Goal: Information Seeking & Learning: Learn about a topic

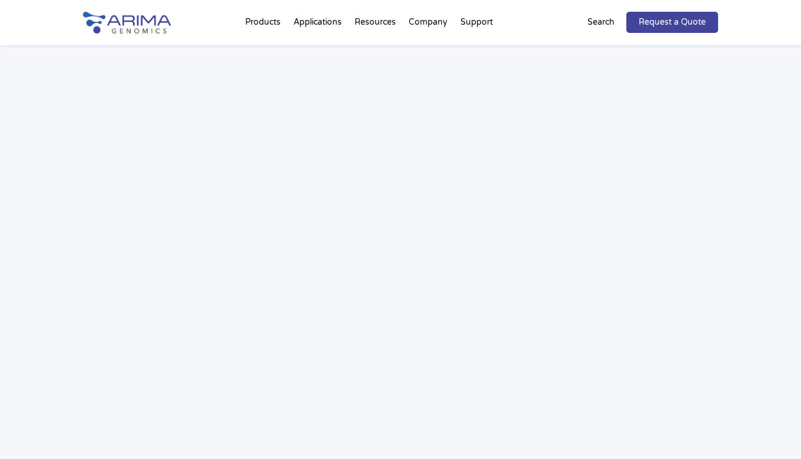
click at [45, 445] on div "Webinar: Hear More About the Benefits of Arima Hi-C for Your Research" at bounding box center [400, 225] width 801 height 561
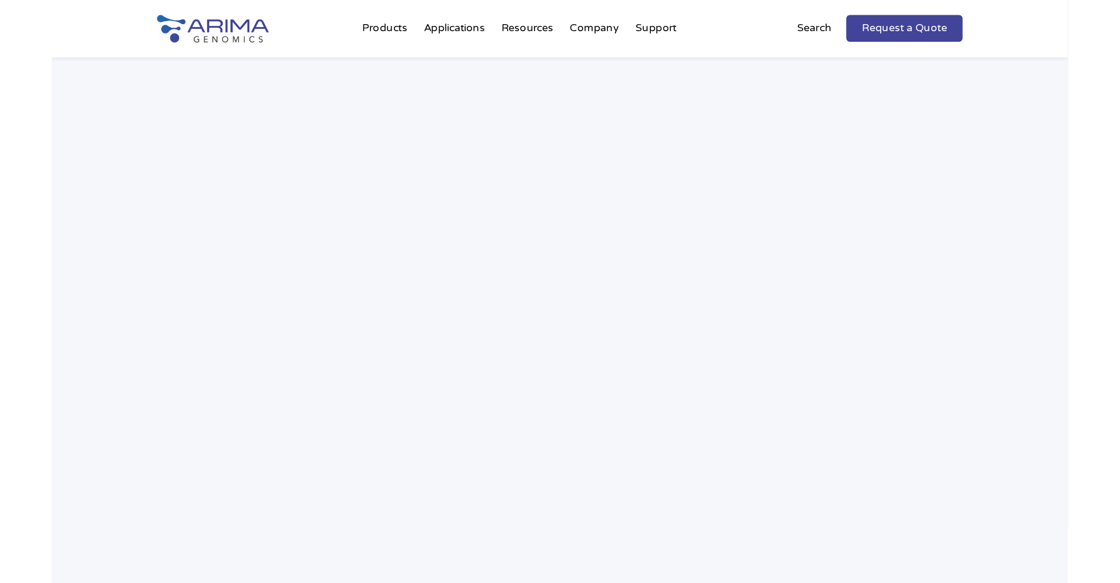
scroll to position [1721, 0]
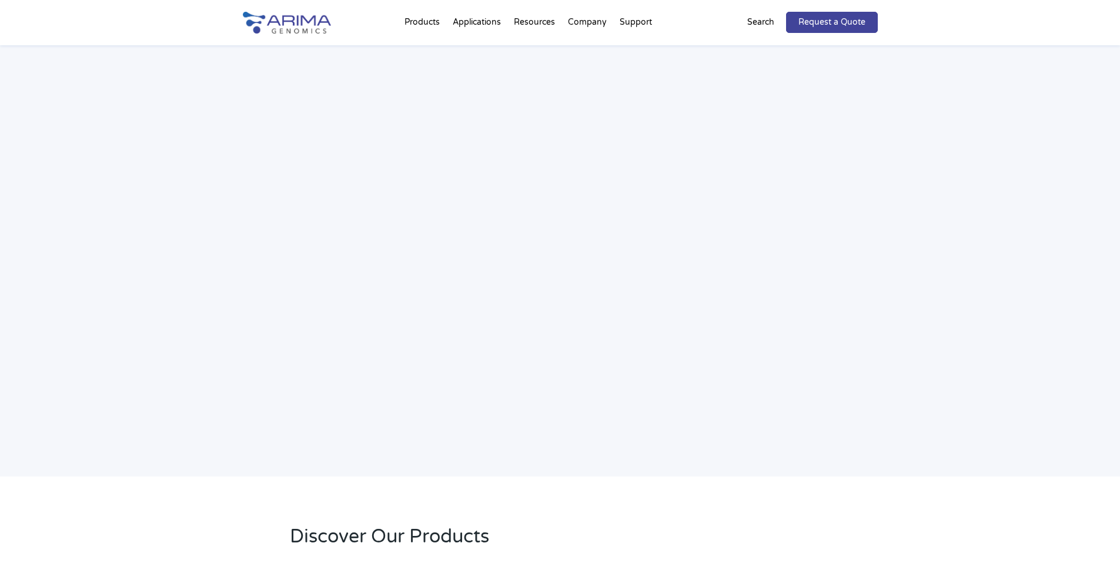
click at [800, 198] on div "Webinar: Hear More About the Benefits of Arima Hi-C for Your Research" at bounding box center [560, 195] width 1120 height 561
click at [800, 86] on div "Webinar: Hear More About the Benefits of Arima Hi-C for Your Research" at bounding box center [560, 195] width 1120 height 561
click at [800, 307] on div "Webinar: Hear More About the Benefits of Arima Hi-C for Your Research" at bounding box center [560, 195] width 1120 height 561
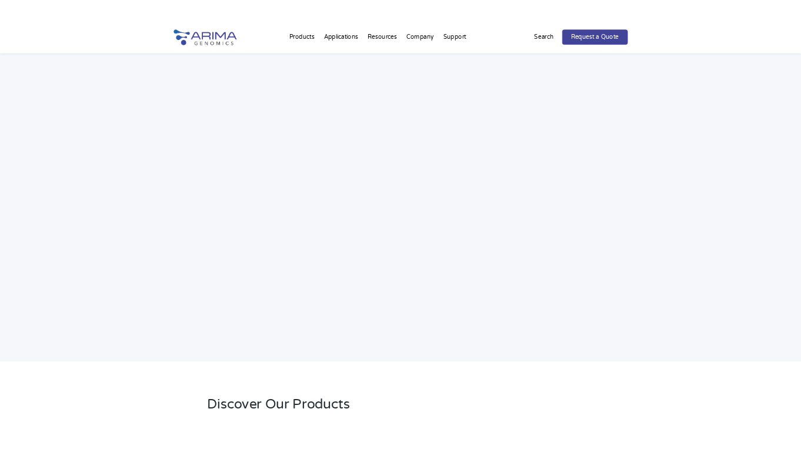
scroll to position [1748, 0]
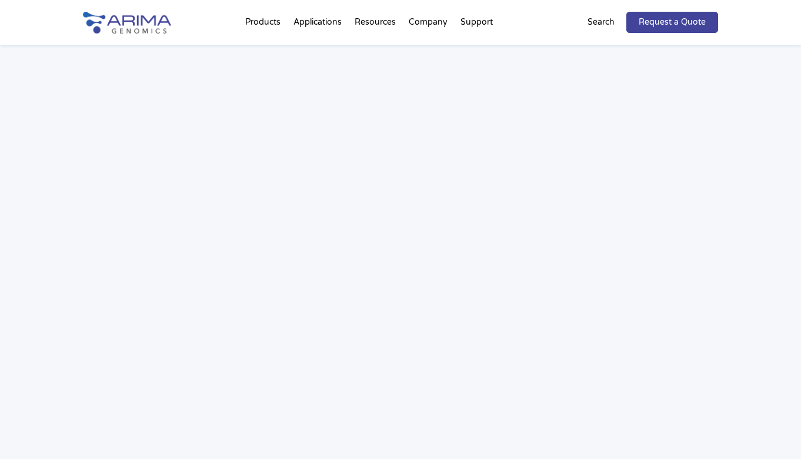
click at [762, 234] on div "Webinar: Hear More About the Benefits of Arima Hi-C for Your Research" at bounding box center [400, 195] width 801 height 561
click at [29, 265] on div "Webinar: Hear More About the Benefits of Arima Hi-C for Your Research" at bounding box center [400, 195] width 801 height 561
click at [766, 239] on div "Webinar: Hear More About the Benefits of Arima Hi-C for Your Research" at bounding box center [400, 195] width 801 height 561
click at [770, 246] on div "Webinar: Hear More About the Benefits of Arima Hi-C for Your Research" at bounding box center [400, 195] width 801 height 561
click at [775, 229] on div "Webinar: Hear More About the Benefits of Arima Hi-C for Your Research" at bounding box center [400, 195] width 801 height 561
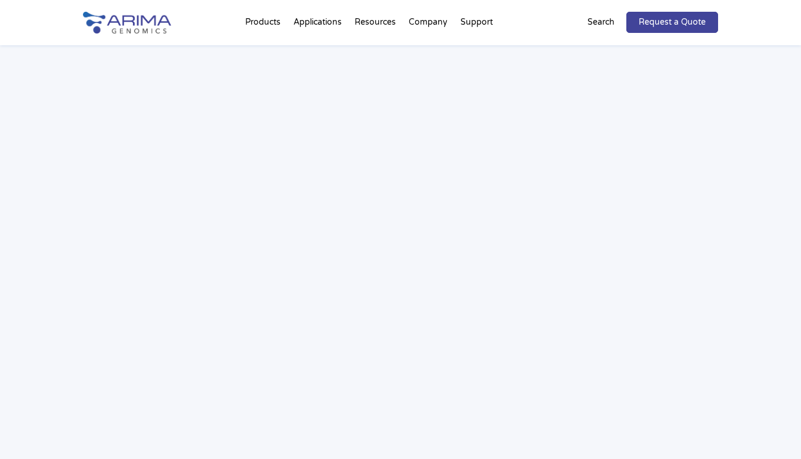
click at [788, 245] on div "Webinar: Hear More About the Benefits of Arima Hi-C for Your Research" at bounding box center [400, 195] width 801 height 561
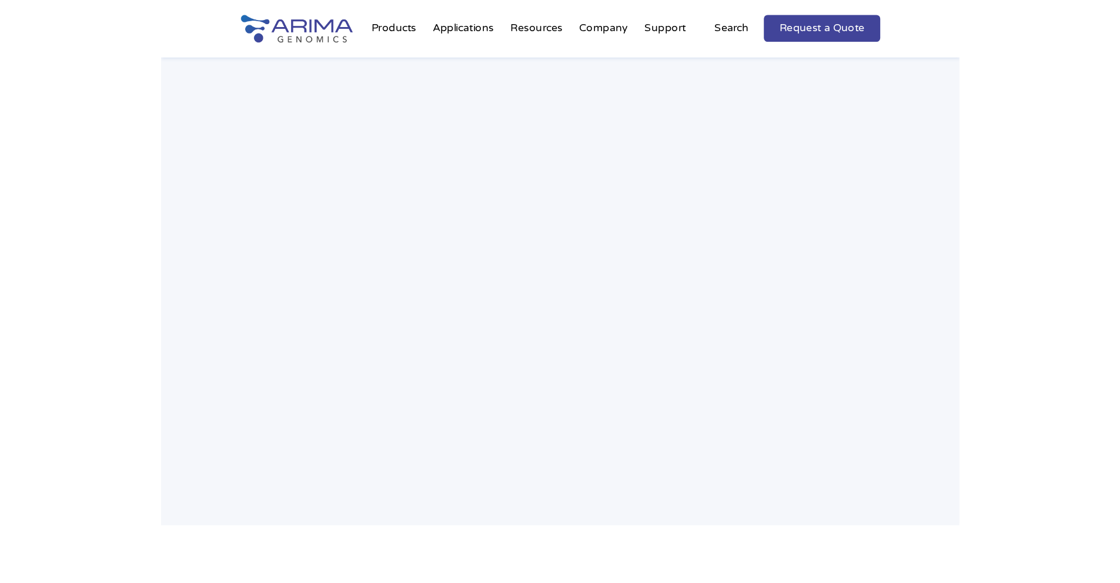
scroll to position [1927, 0]
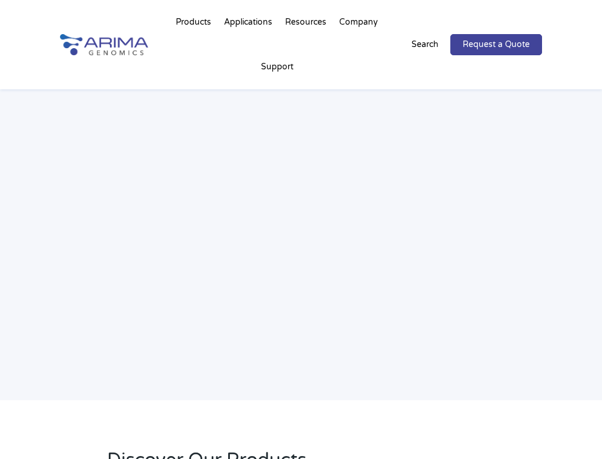
click at [37, 157] on div "Webinar: Hear More About the Benefits of Arima Hi-C for Your Research" at bounding box center [301, 156] width 602 height 490
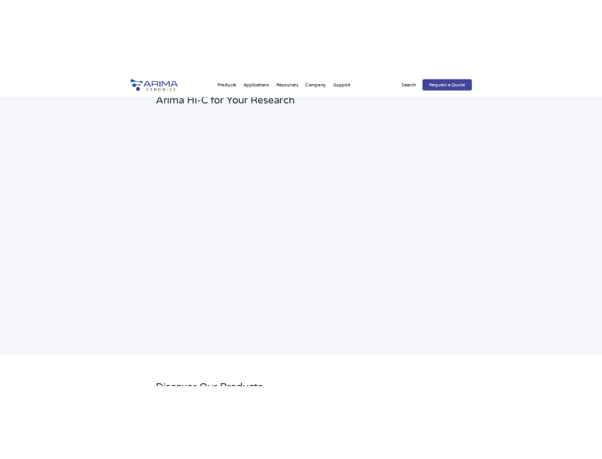
scroll to position [1670, 0]
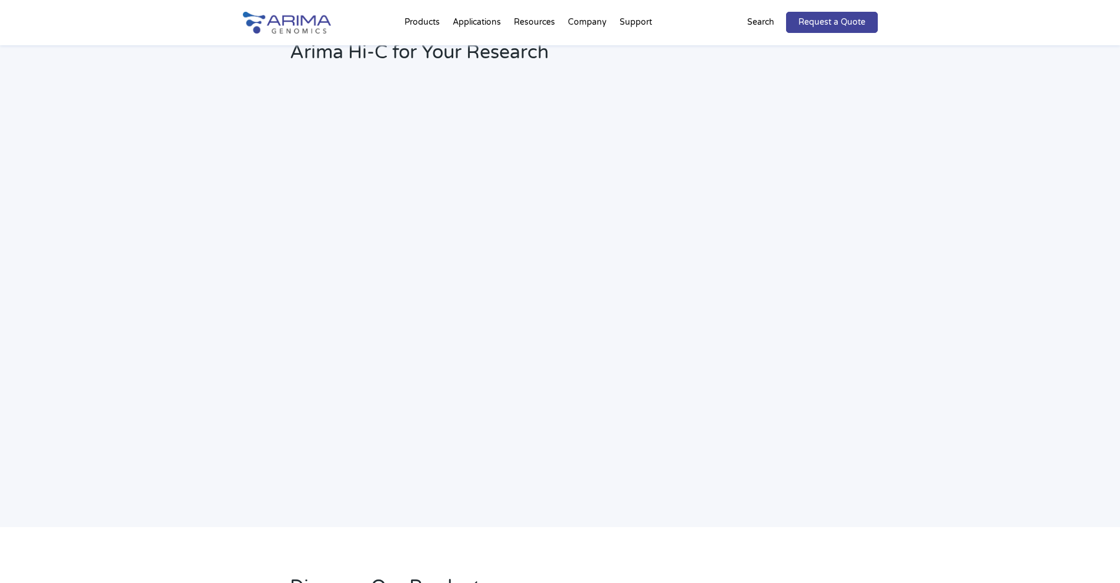
click at [783, 459] on div "Webinar: Hear More About the Benefits of Arima Hi-C for Your Research" at bounding box center [560, 246] width 1120 height 561
click at [733, 459] on div "Webinar: Hear More About the Benefits of Arima Hi-C for Your Research" at bounding box center [560, 246] width 1120 height 561
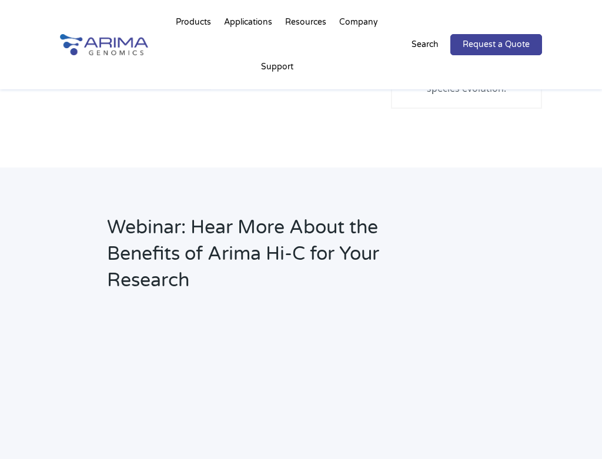
click at [364, 175] on div "Webinar: Hear More About the Benefits of Arima Hi-C for Your Research" at bounding box center [301, 413] width 602 height 490
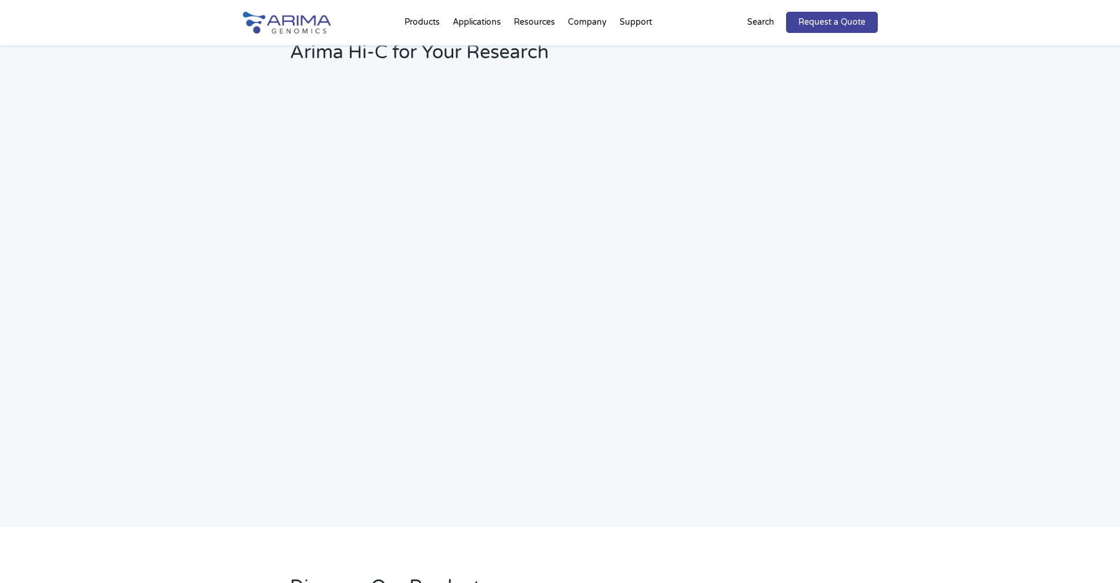
click at [800, 293] on div "Webinar: Hear More About the Benefits of Arima Hi-C for Your Research" at bounding box center [560, 246] width 1120 height 561
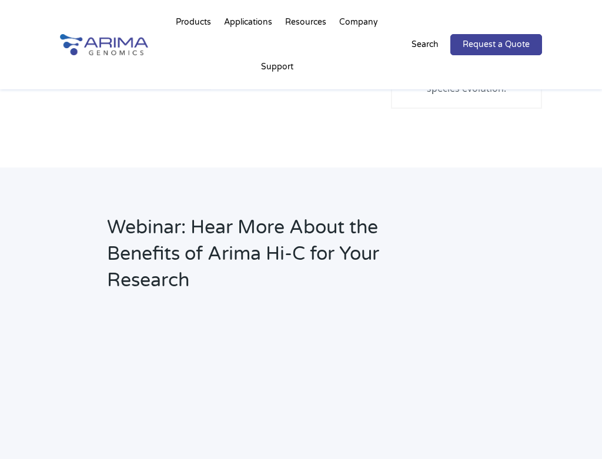
click at [597, 221] on div "Webinar: Hear More About the Benefits of Arima Hi-C for Your Research" at bounding box center [301, 413] width 602 height 490
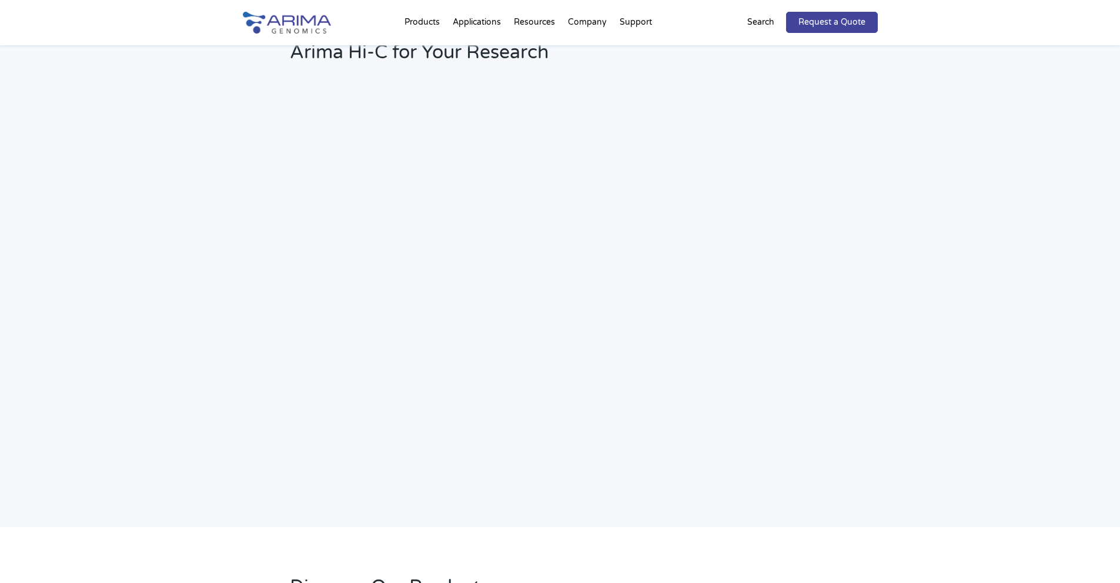
click at [800, 237] on div "Webinar: Hear More About the Benefits of Arima Hi-C for Your Research" at bounding box center [560, 246] width 1120 height 561
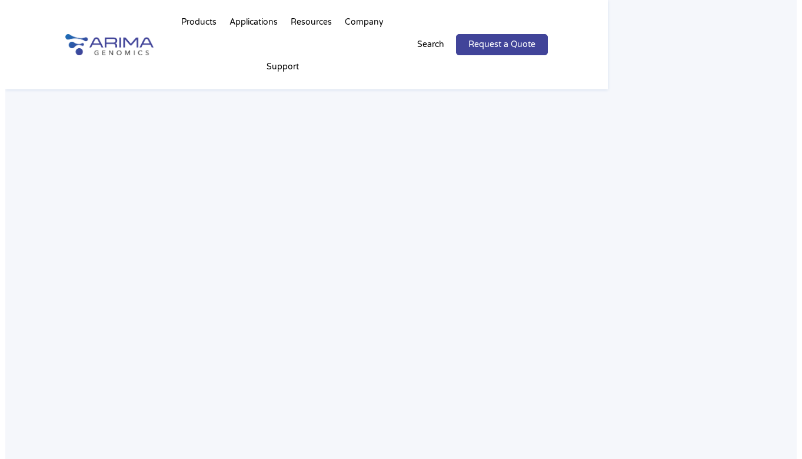
scroll to position [1717, 0]
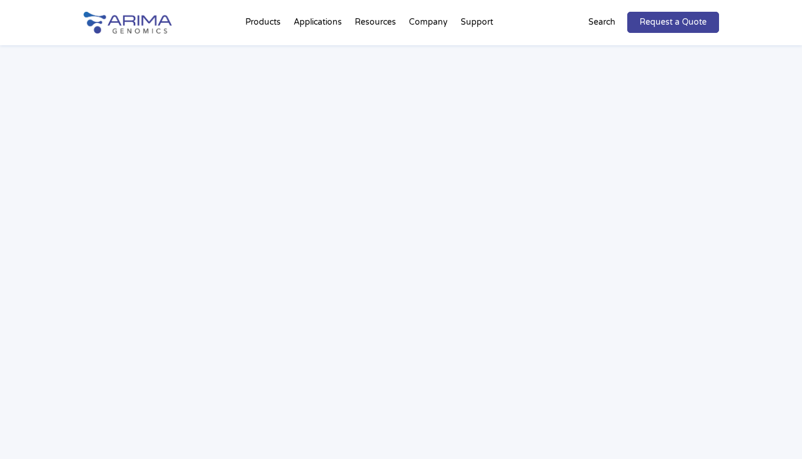
click at [793, 181] on div "Webinar: Hear More About the Benefits of Arima Hi-C for Your Research" at bounding box center [401, 226] width 802 height 561
click at [790, 237] on div "Webinar: Hear More About the Benefits of Arima Hi-C for Your Research" at bounding box center [401, 226] width 802 height 561
click at [753, 232] on div "Webinar: Hear More About the Benefits of Arima Hi-C for Your Research" at bounding box center [401, 226] width 802 height 561
click at [762, 241] on div "Webinar: Hear More About the Benefits of Arima Hi-C for Your Research" at bounding box center [401, 226] width 802 height 561
click at [774, 162] on div "Webinar: Hear More About the Benefits of Arima Hi-C for Your Research" at bounding box center [401, 226] width 802 height 561
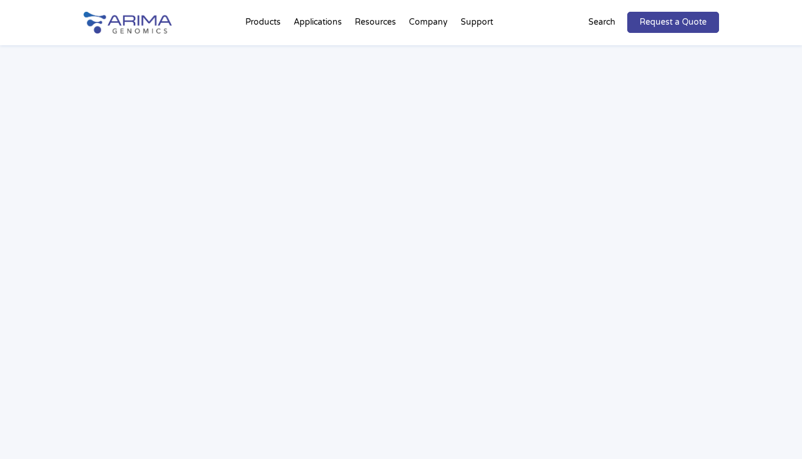
click at [755, 137] on div "Webinar: Hear More About the Benefits of Arima Hi-C for Your Research" at bounding box center [401, 226] width 802 height 561
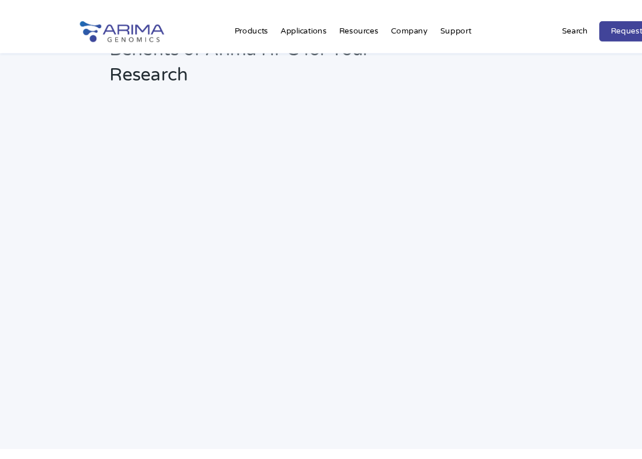
scroll to position [1831, 0]
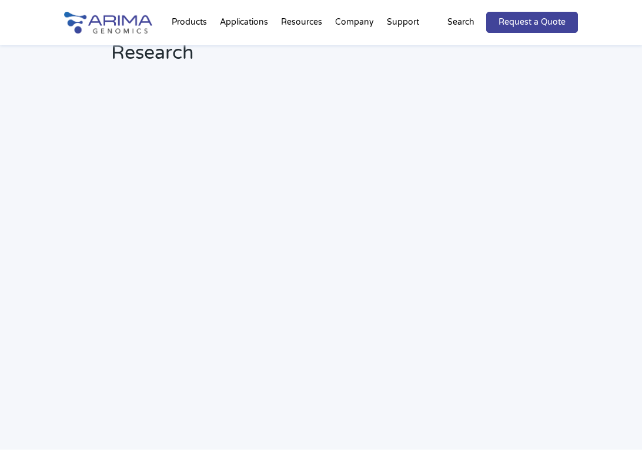
click at [20, 237] on div "Webinar: Hear More About the Benefits of Arima Hi-C for Your Research" at bounding box center [321, 195] width 642 height 510
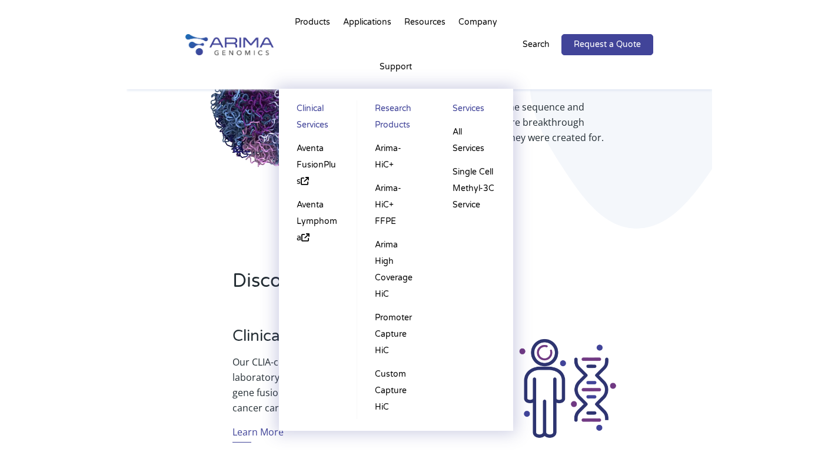
scroll to position [154, 0]
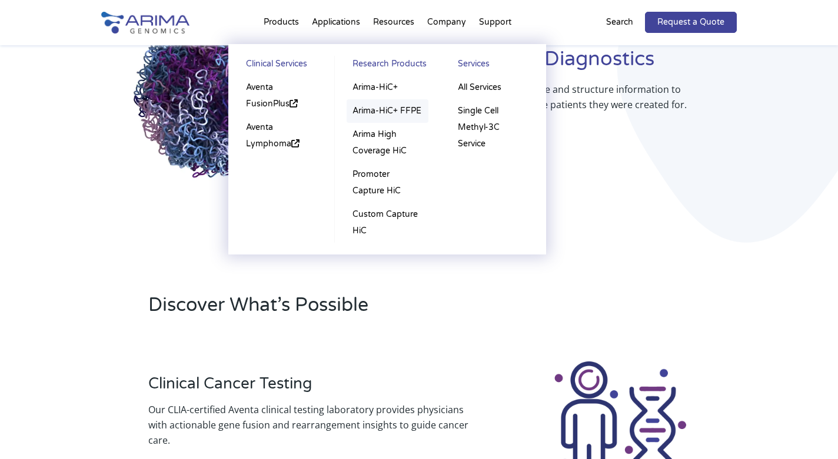
click at [387, 107] on link "Arima-HiC+ FFPE" at bounding box center [387, 111] width 82 height 24
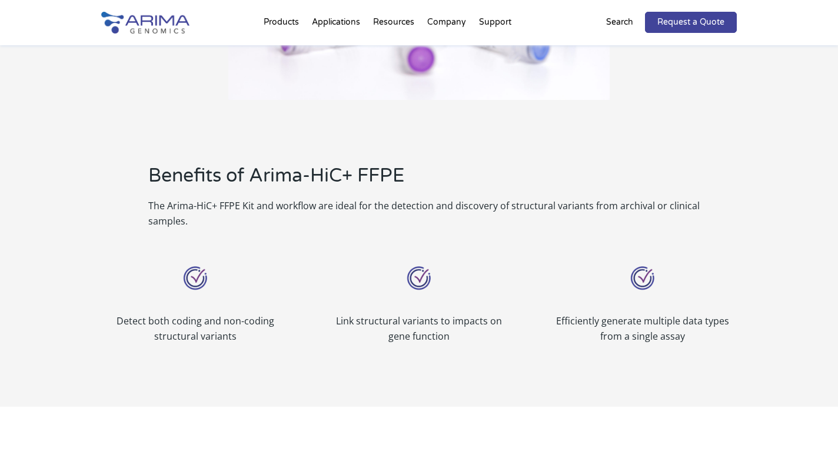
scroll to position [706, 0]
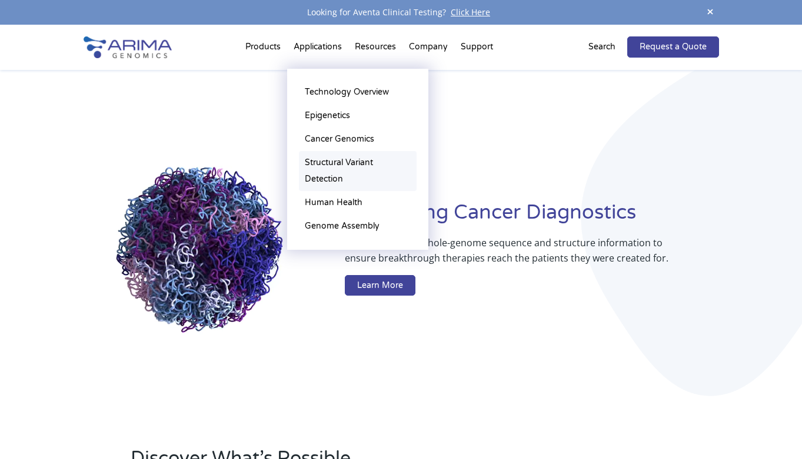
click at [323, 159] on link "Structural Variant Detection" at bounding box center [358, 171] width 118 height 40
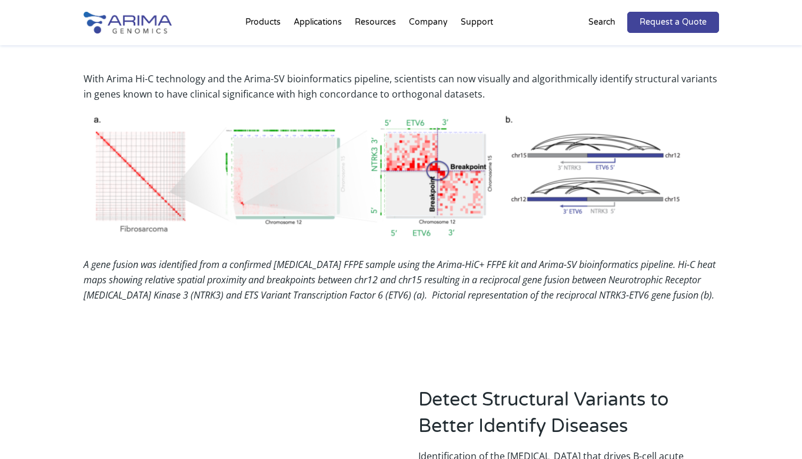
scroll to position [1045, 0]
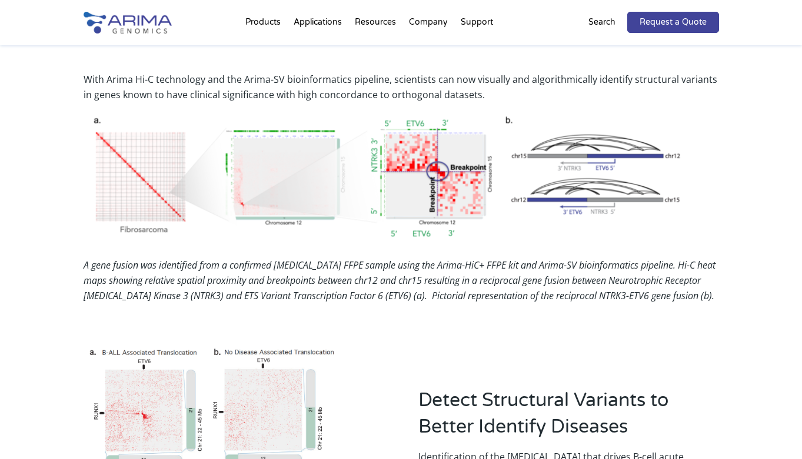
click at [530, 290] on em "A gene fusion was identified from a confirmed [MEDICAL_DATA] FFPE sample using …" at bounding box center [400, 281] width 632 height 44
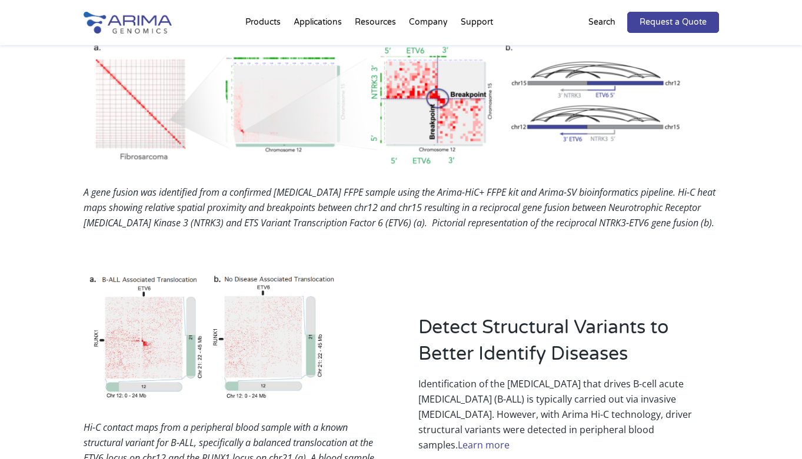
scroll to position [1116, 0]
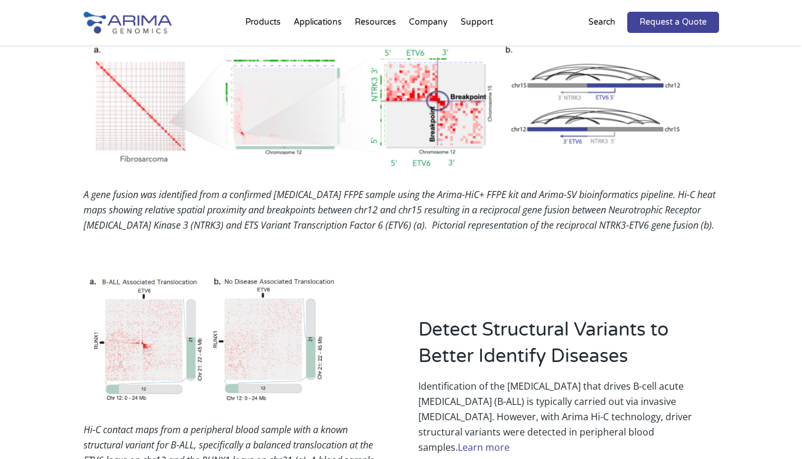
click at [601, 265] on div "Hi-C contact maps from a peripheral blood sample with a known structural varian…" at bounding box center [401, 393] width 635 height 271
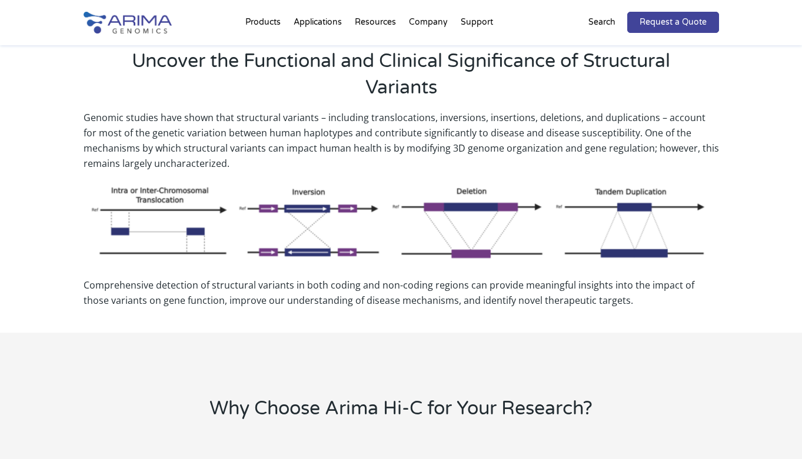
scroll to position [352, 0]
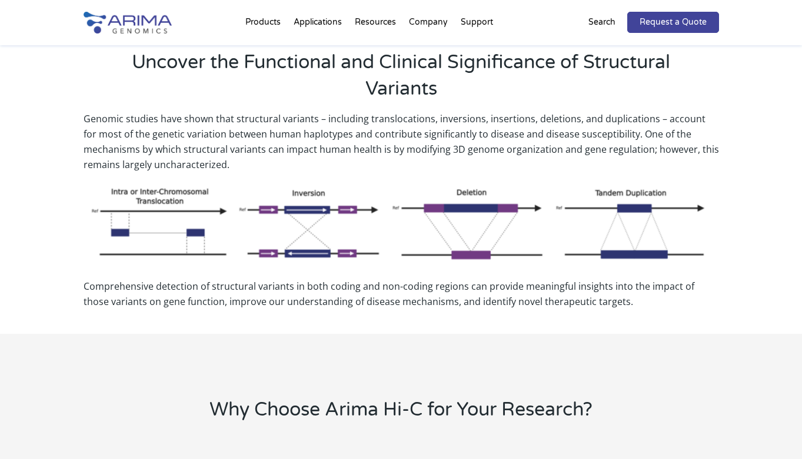
click at [751, 241] on div "Genomic studies have shown that structural variants – including translocations,…" at bounding box center [401, 222] width 802 height 223
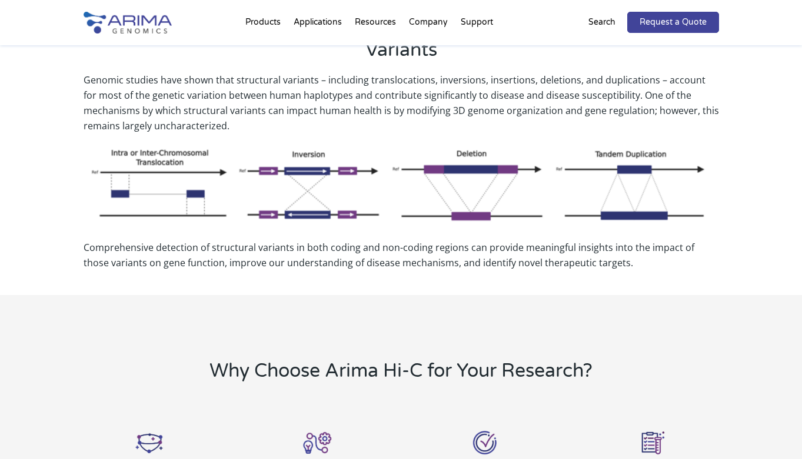
scroll to position [390, 0]
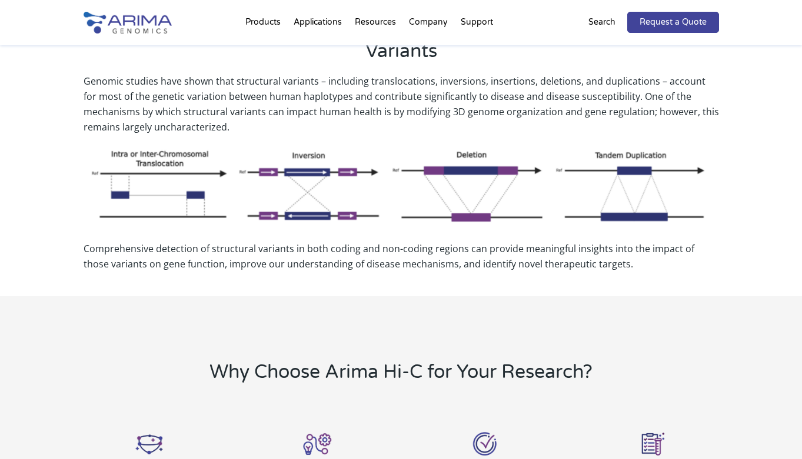
click at [748, 199] on div "Genomic studies have shown that structural variants – including translocations,…" at bounding box center [401, 185] width 802 height 223
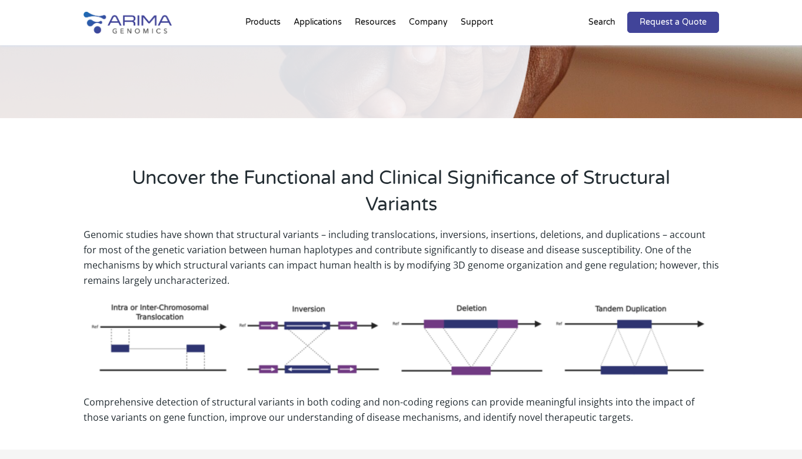
scroll to position [236, 0]
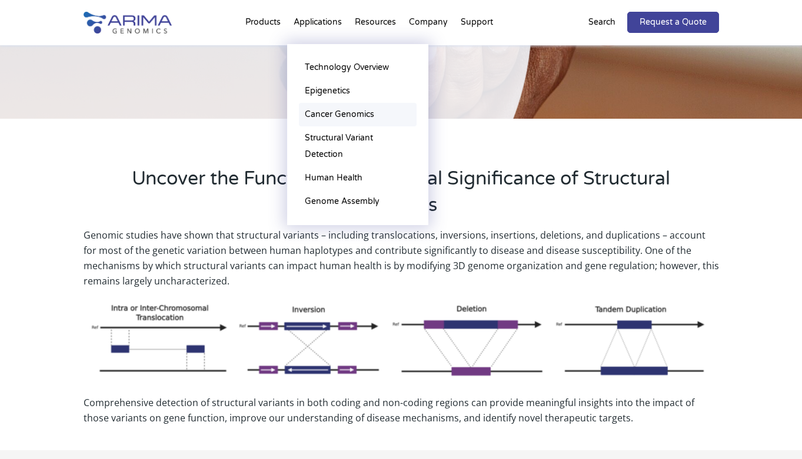
click at [317, 117] on link "Cancer Genomics" at bounding box center [358, 115] width 118 height 24
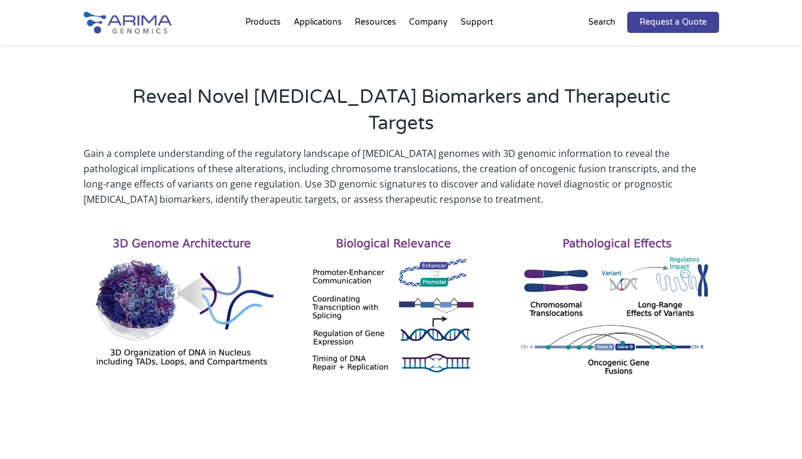
scroll to position [361, 0]
click at [583, 145] on p "Gain a complete understanding of the regulatory landscape of cancer genomes wit…" at bounding box center [401, 175] width 635 height 61
click at [674, 145] on p "Gain a complete understanding of the regulatory landscape of cancer genomes wit…" at bounding box center [401, 175] width 635 height 61
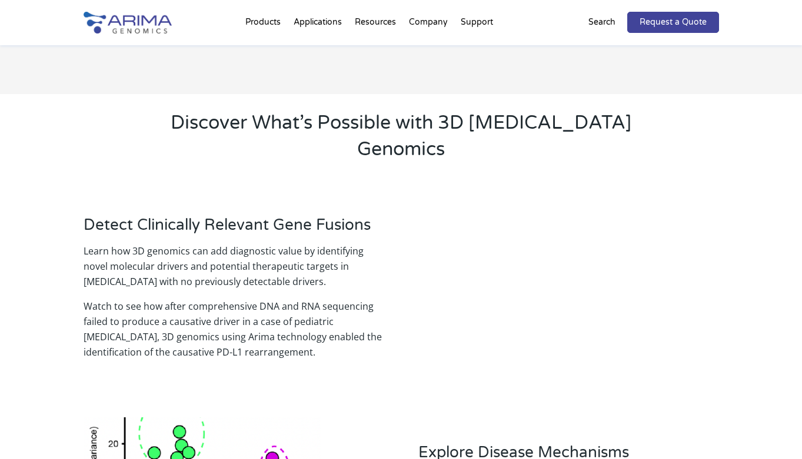
scroll to position [1112, 0]
